Goal: Task Accomplishment & Management: Manage account settings

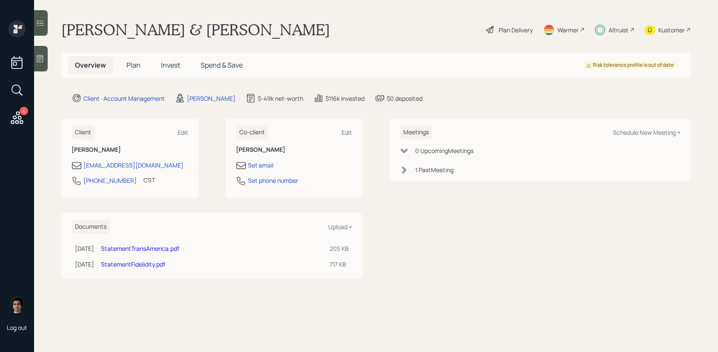
click at [177, 66] on span "Invest" at bounding box center [170, 64] width 19 height 9
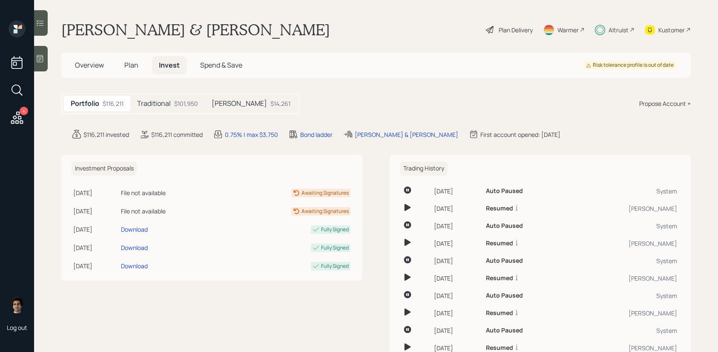
click at [185, 104] on div "$101,950" at bounding box center [186, 103] width 24 height 9
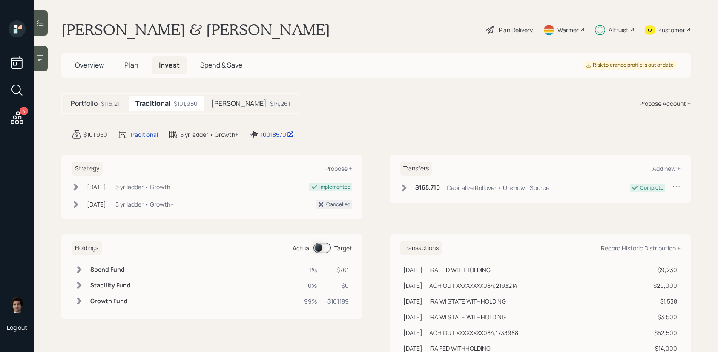
click at [264, 127] on main "[PERSON_NAME] & [PERSON_NAME] Plan Delivery Warmer Altruist Kustomer Overview P…" at bounding box center [376, 176] width 684 height 352
click at [264, 128] on main "[PERSON_NAME] & [PERSON_NAME] Plan Delivery Warmer Altruist Kustomer Overview P…" at bounding box center [376, 176] width 684 height 352
click at [266, 134] on div "10018570" at bounding box center [277, 134] width 33 height 9
click at [101, 64] on span "Overview" at bounding box center [89, 64] width 29 height 9
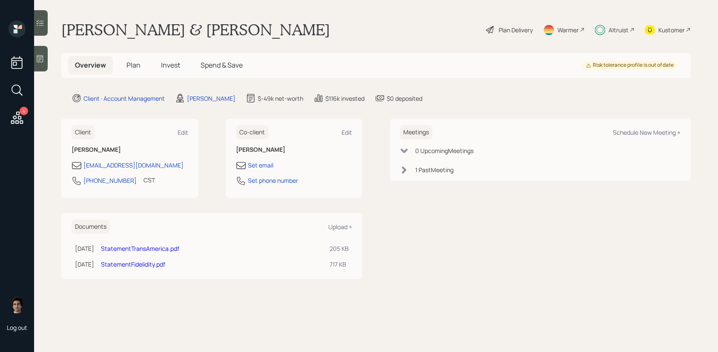
click at [133, 64] on span "Plan" at bounding box center [133, 64] width 14 height 9
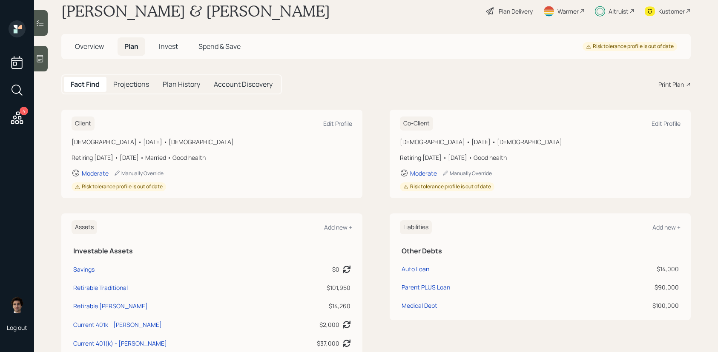
scroll to position [18, 0]
click at [91, 56] on h5 "Overview" at bounding box center [89, 47] width 43 height 18
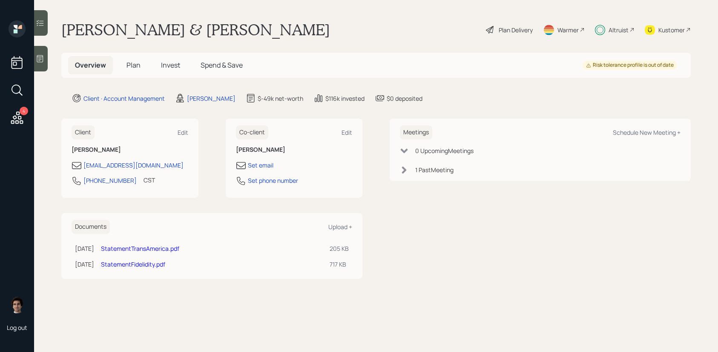
click at [130, 51] on main "[PERSON_NAME] & [PERSON_NAME] Plan Delivery Warmer Altruist Kustomer Overview P…" at bounding box center [376, 176] width 684 height 352
click at [130, 64] on span "Plan" at bounding box center [133, 64] width 14 height 9
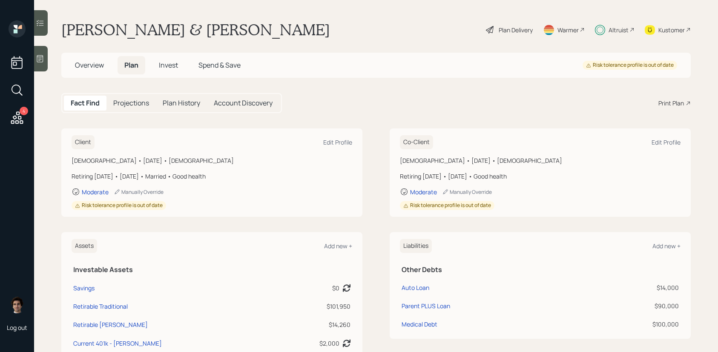
click at [533, 33] on div "Plan Delivery Warmer Altruist Kustomer" at bounding box center [588, 29] width 206 height 19
click at [521, 33] on div "Plan Delivery" at bounding box center [515, 30] width 34 height 9
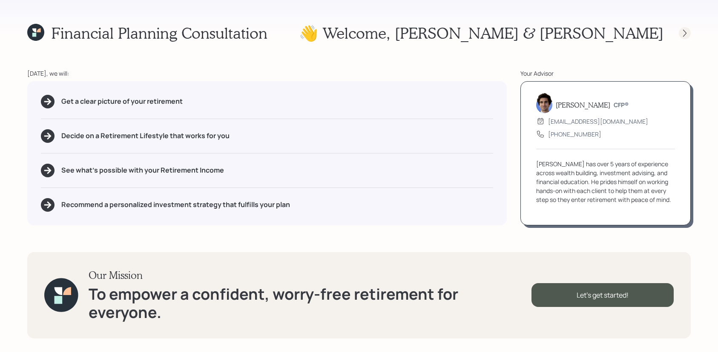
click at [687, 30] on icon at bounding box center [684, 33] width 9 height 9
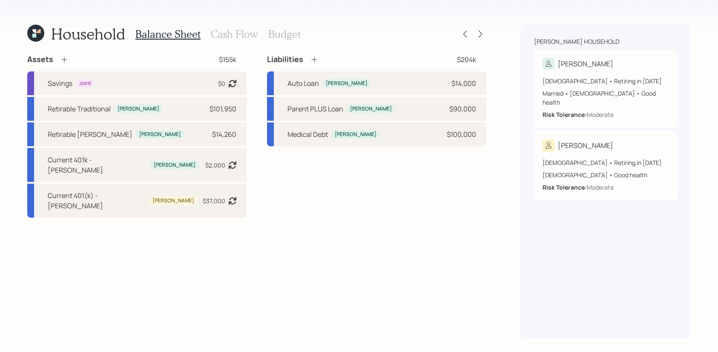
click at [42, 32] on icon at bounding box center [35, 33] width 17 height 17
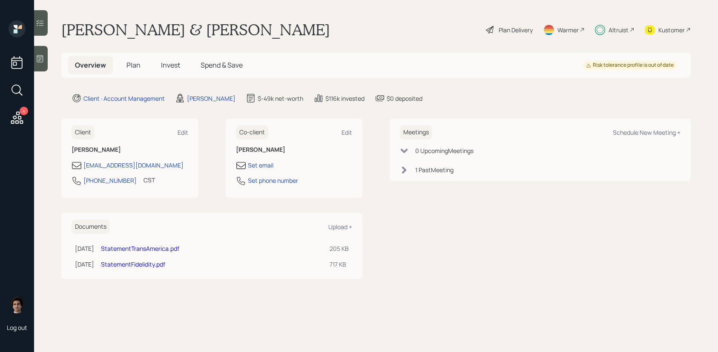
click at [130, 67] on span "Plan" at bounding box center [133, 64] width 14 height 9
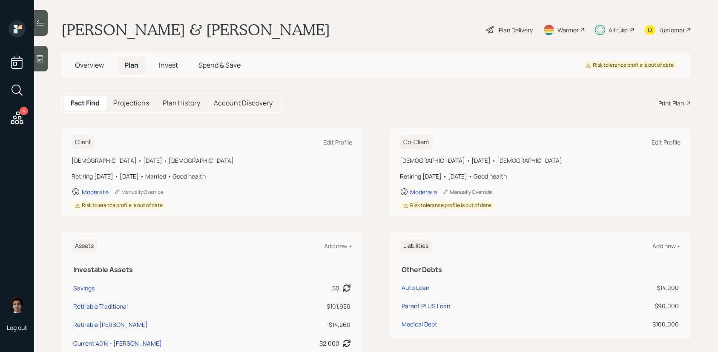
click at [174, 66] on span "Invest" at bounding box center [168, 64] width 19 height 9
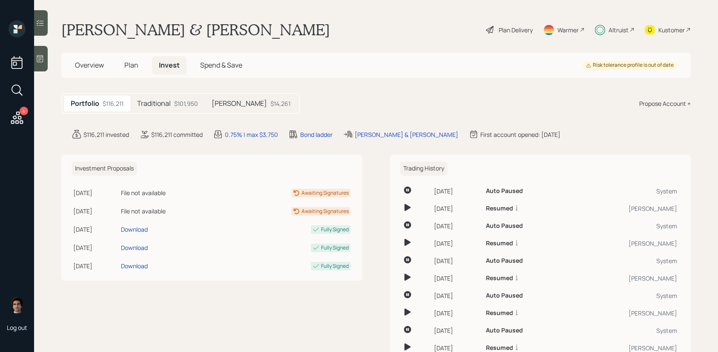
click at [195, 100] on div "$101,950" at bounding box center [186, 103] width 24 height 9
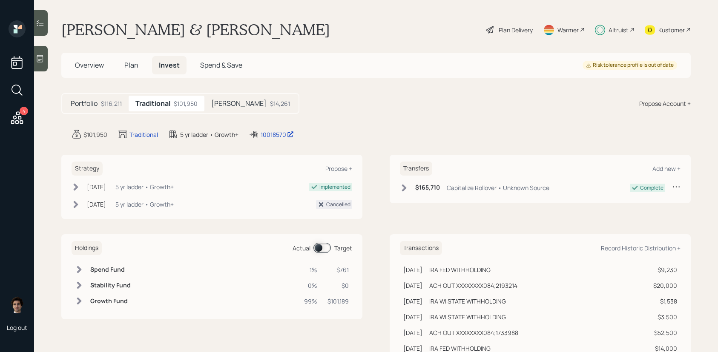
click at [328, 246] on span at bounding box center [321, 248] width 17 height 10
click at [142, 69] on h5 "Plan" at bounding box center [131, 65] width 28 height 18
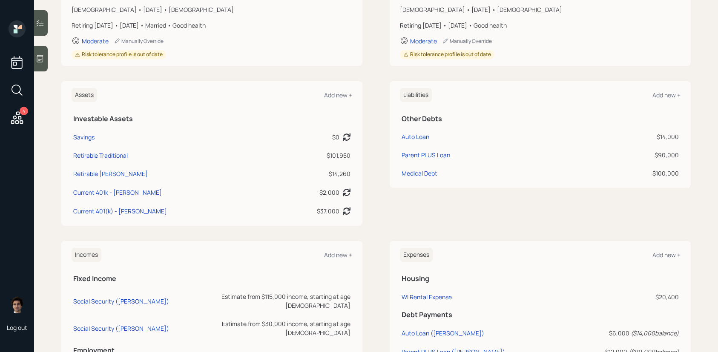
scroll to position [191, 0]
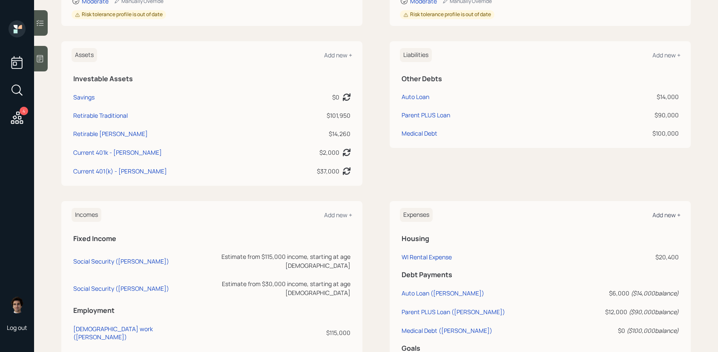
click at [673, 217] on div "Add new +" at bounding box center [666, 215] width 28 height 8
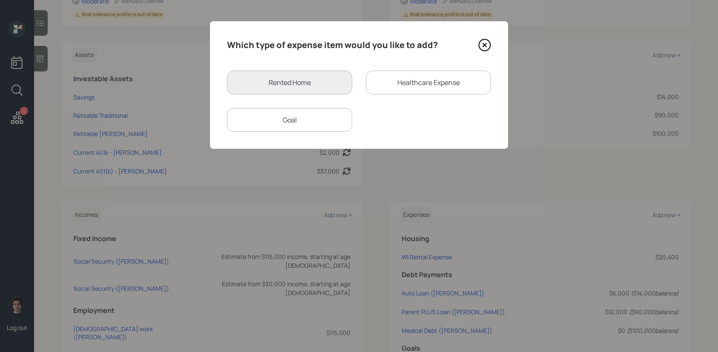
click at [333, 113] on div "Goal" at bounding box center [289, 120] width 125 height 24
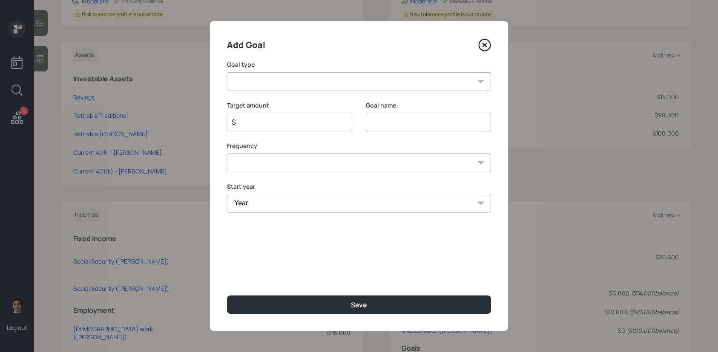
click at [329, 87] on select "Create an emergency fund Donate to charity Purchase a home Make a purchase Supp…" at bounding box center [359, 81] width 264 height 19
select select "other"
click at [227, 72] on select "Create an emergency fund Donate to charity Purchase a home Make a purchase Supp…" at bounding box center [359, 81] width 264 height 19
type input "Other"
click at [323, 124] on input "$" at bounding box center [286, 122] width 111 height 10
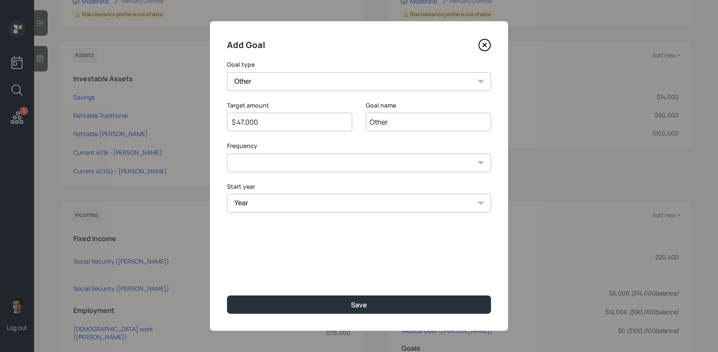
type input "$ 47,000"
type input "[DATE]"
click at [335, 158] on select "One time Every 1 year Every 2 years Every 3 years Every 4 years Every 5 years E…" at bounding box center [359, 163] width 264 height 19
select select "0"
click at [227, 154] on select "One time Every 1 year Every 2 years Every 3 years Every 4 years Every 5 years E…" at bounding box center [359, 163] width 264 height 19
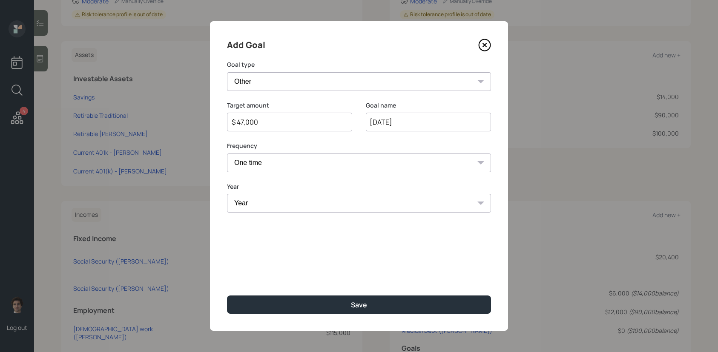
click at [318, 205] on select "Year [DATE] 2026 2027 2028 2029 2030 2031 2032 2033 2034 2035 2036 2037 2038 20…" at bounding box center [359, 203] width 264 height 19
select select "2025"
click at [227, 194] on select "Year [DATE] 2026 2027 2028 2029 2030 2031 2032 2033 2034 2035 2036 2037 2038 20…" at bounding box center [359, 203] width 264 height 19
click at [344, 293] on div "Add Goal Goal type Create an emergency fund Donate to charity Purchase a home M…" at bounding box center [359, 176] width 298 height 310
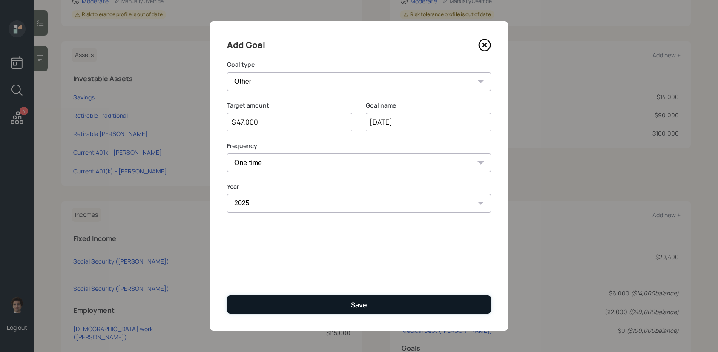
click at [344, 298] on button "Save" at bounding box center [359, 305] width 264 height 18
type input "$"
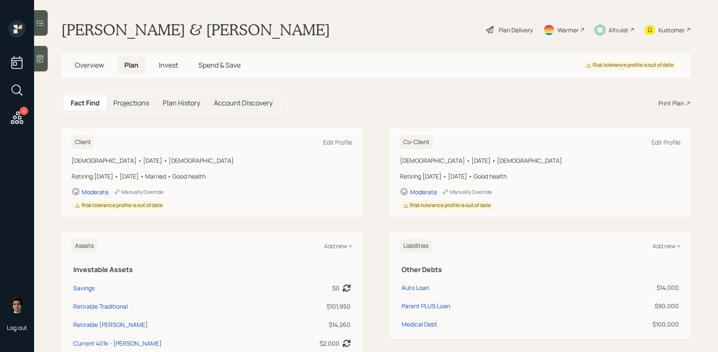
click at [174, 60] on h5 "Invest" at bounding box center [168, 65] width 33 height 18
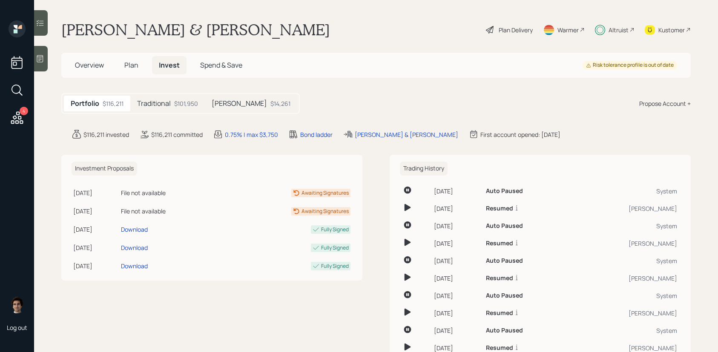
click at [116, 61] on div "Overview Plan Invest Spend & Save" at bounding box center [158, 65] width 181 height 18
click at [90, 70] on span "Overview" at bounding box center [89, 64] width 29 height 9
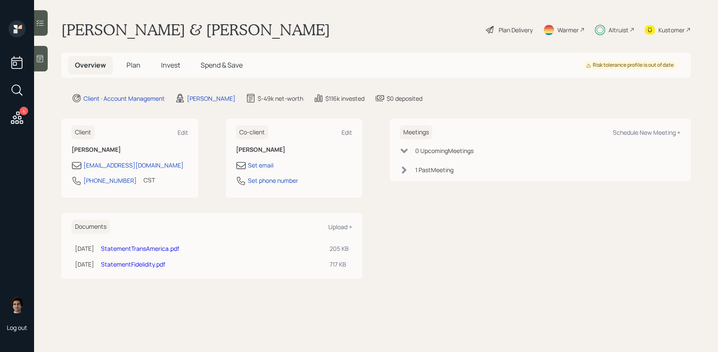
click at [137, 69] on span "Plan" at bounding box center [133, 64] width 14 height 9
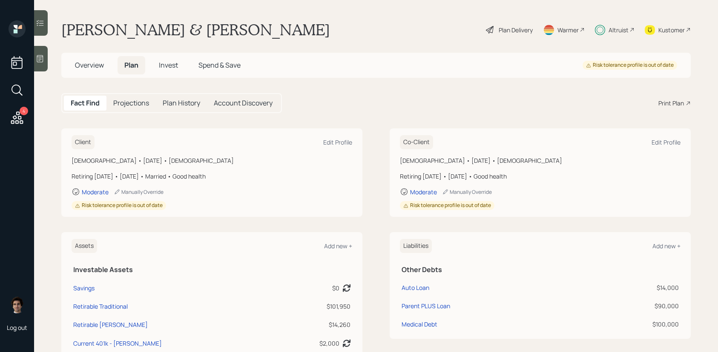
click at [511, 31] on div "Plan Delivery" at bounding box center [515, 30] width 34 height 9
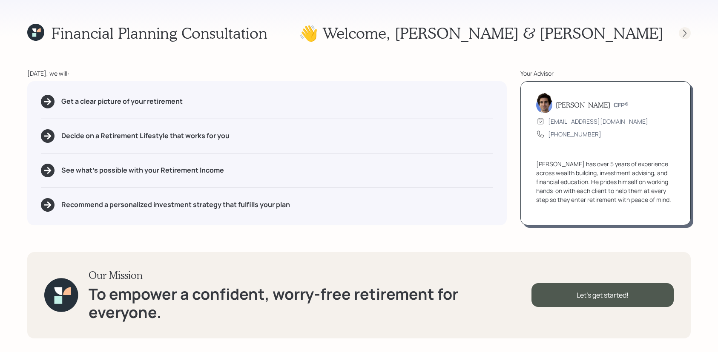
click at [682, 33] on icon at bounding box center [684, 33] width 9 height 9
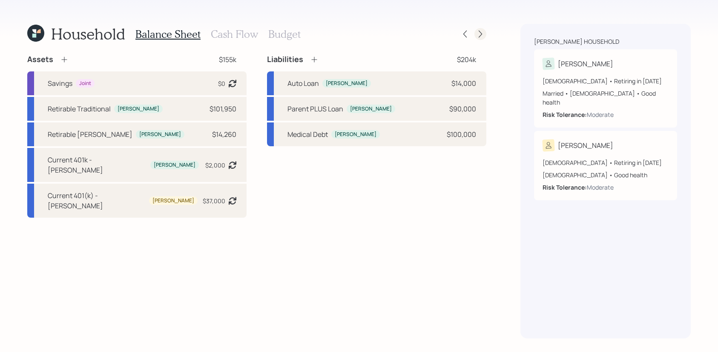
click at [478, 34] on icon at bounding box center [480, 34] width 9 height 9
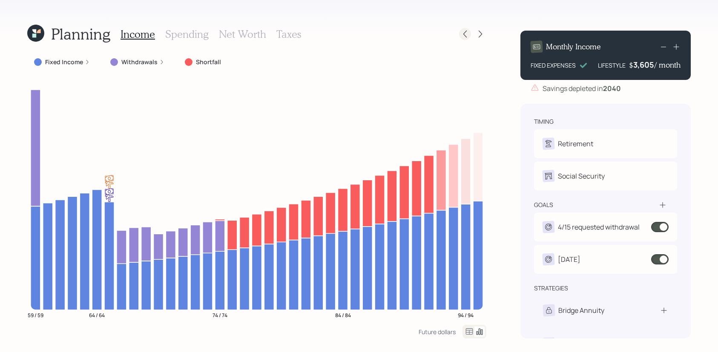
click at [466, 38] on div at bounding box center [465, 34] width 12 height 12
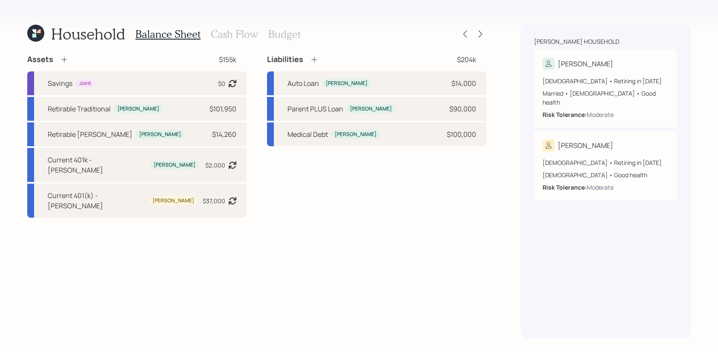
click at [43, 37] on icon at bounding box center [35, 33] width 17 height 17
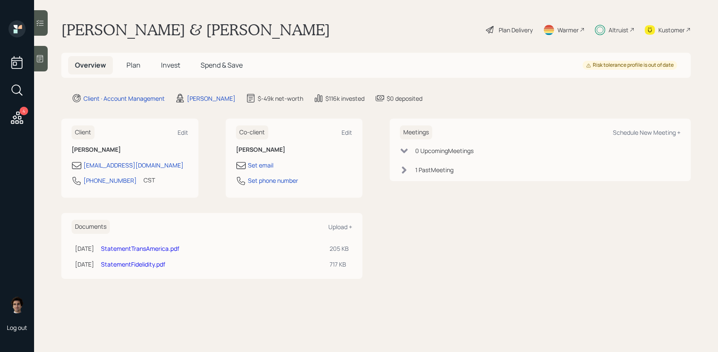
click at [187, 72] on div "Overview Plan Invest Spend & Save" at bounding box center [158, 65] width 181 height 18
click at [179, 72] on h5 "Invest" at bounding box center [170, 65] width 33 height 18
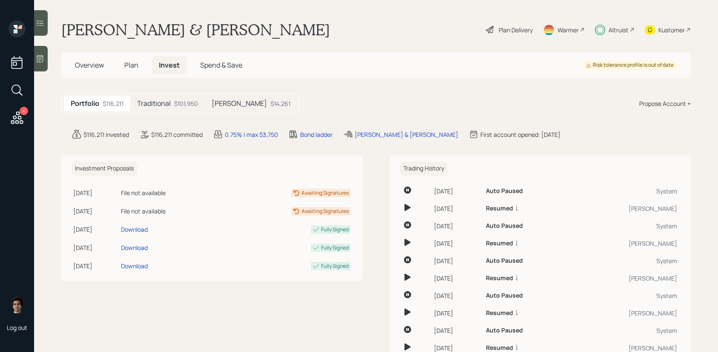
click at [201, 105] on div "Traditional $101,950" at bounding box center [167, 104] width 74 height 16
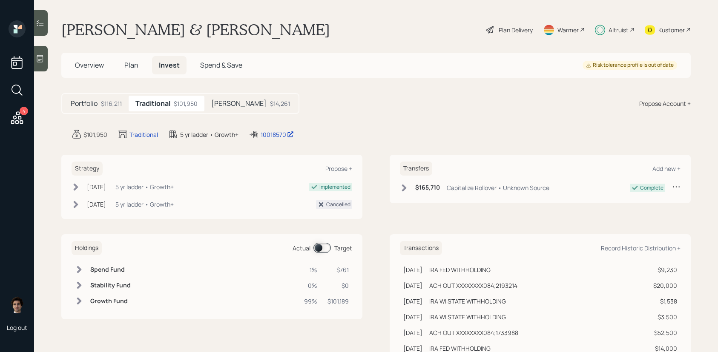
click at [324, 250] on span at bounding box center [321, 248] width 17 height 10
click at [45, 26] on div at bounding box center [41, 23] width 14 height 26
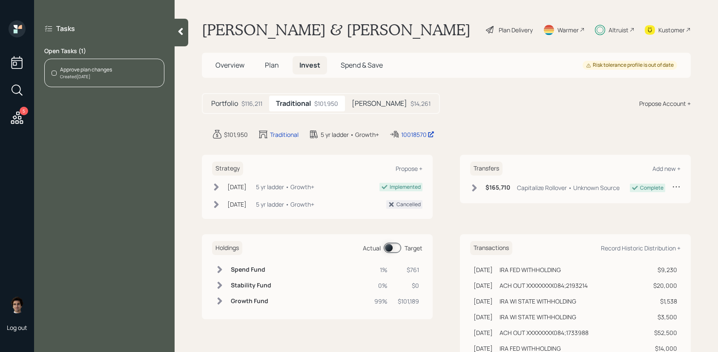
click at [79, 72] on div "Approve plan changes" at bounding box center [86, 70] width 52 height 8
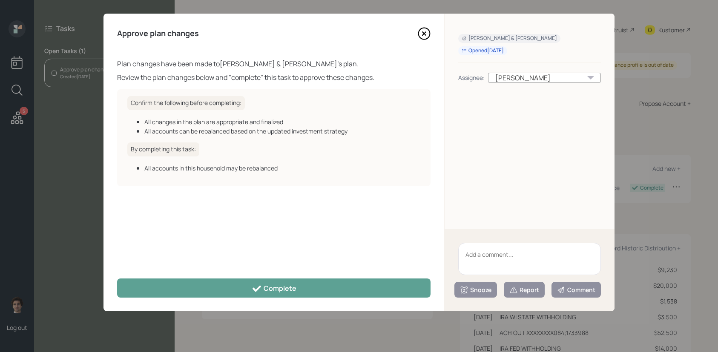
click at [263, 277] on div "Approve plan changes Plan changes have been made to Mike & Wendy Ommen 's plan.…" at bounding box center [273, 163] width 341 height 298
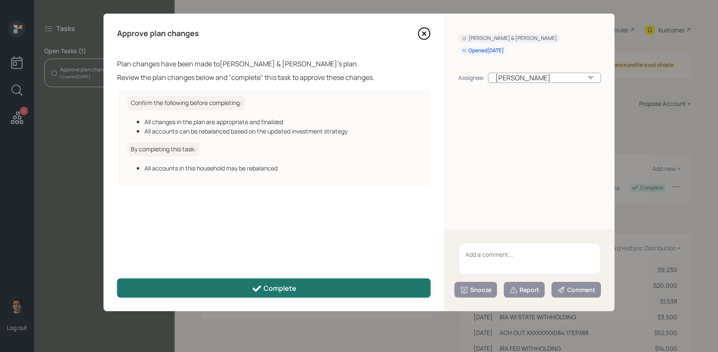
click at [274, 286] on div "Complete" at bounding box center [274, 289] width 45 height 10
